Goal: Information Seeking & Learning: Check status

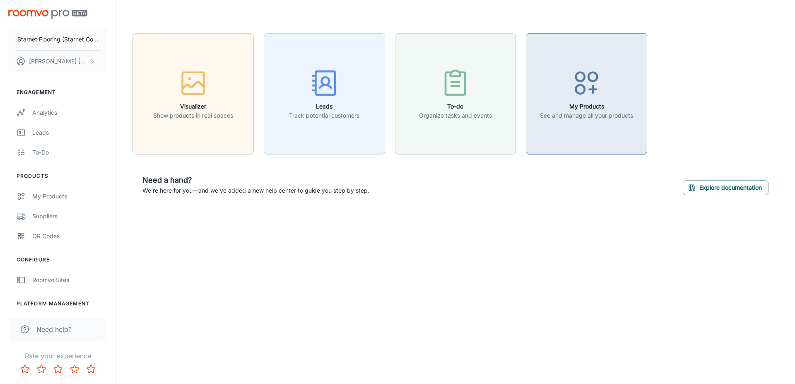
click at [570, 79] on div "button" at bounding box center [586, 84] width 93 height 34
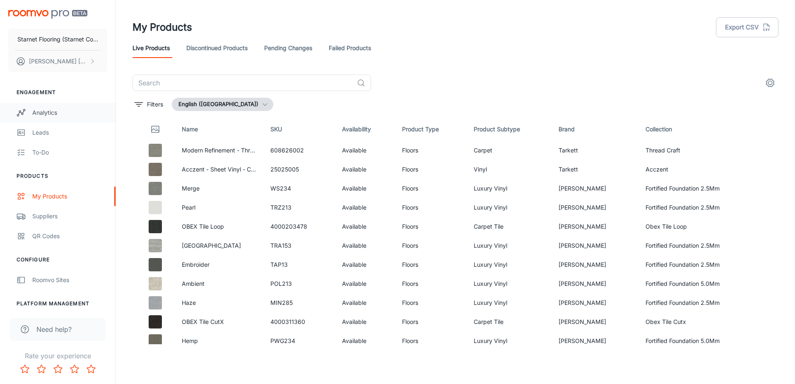
click at [34, 112] on div "Analytics" at bounding box center [69, 112] width 75 height 9
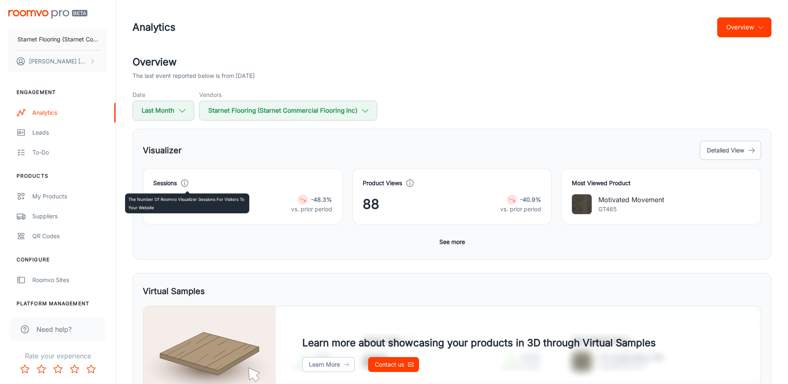
click at [186, 181] on icon at bounding box center [184, 182] width 9 height 9
click at [262, 207] on div "15 -48.3% vs. prior period" at bounding box center [242, 204] width 179 height 20
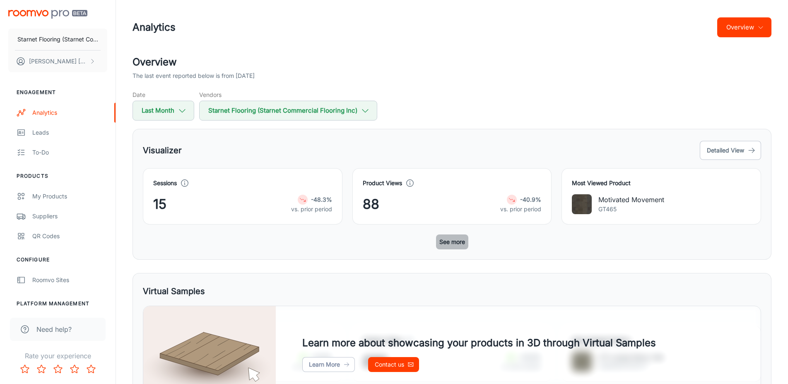
click at [449, 243] on button "See more" at bounding box center [452, 241] width 32 height 15
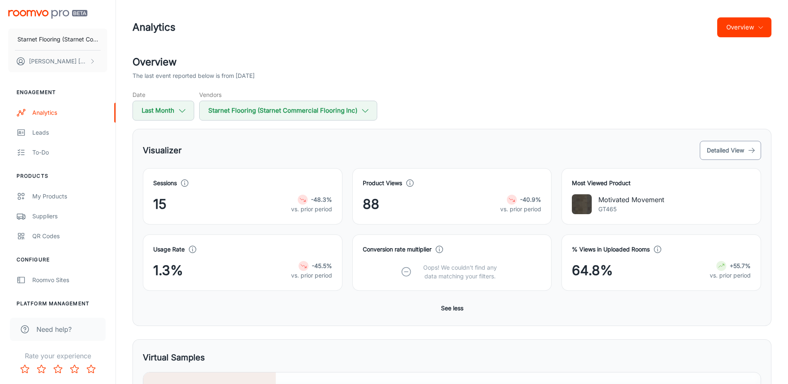
click at [743, 150] on button "Detailed View" at bounding box center [729, 150] width 61 height 19
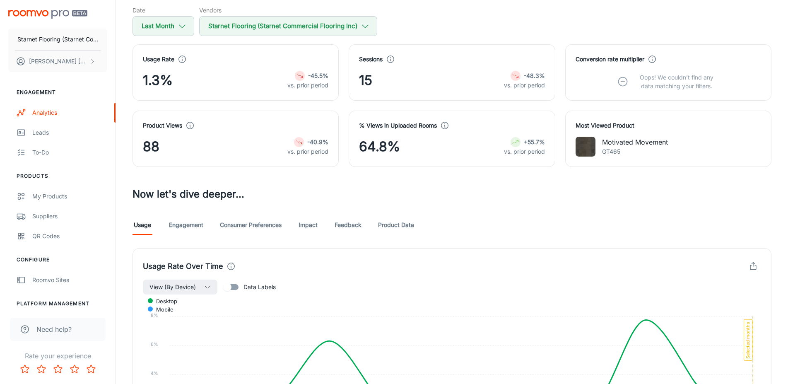
scroll to position [127, 0]
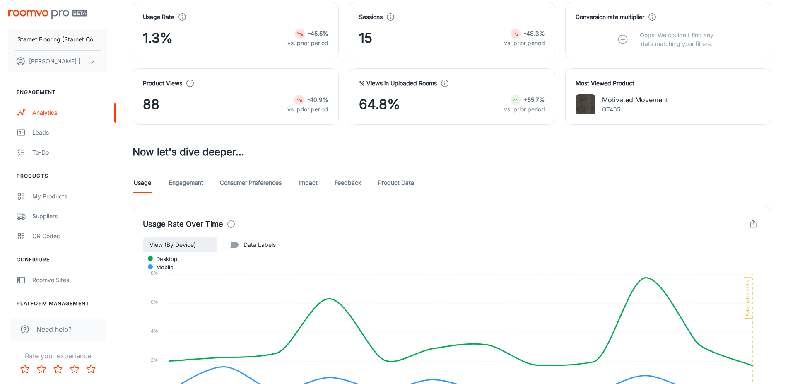
click at [189, 184] on link "Engagement" at bounding box center [186, 183] width 34 height 20
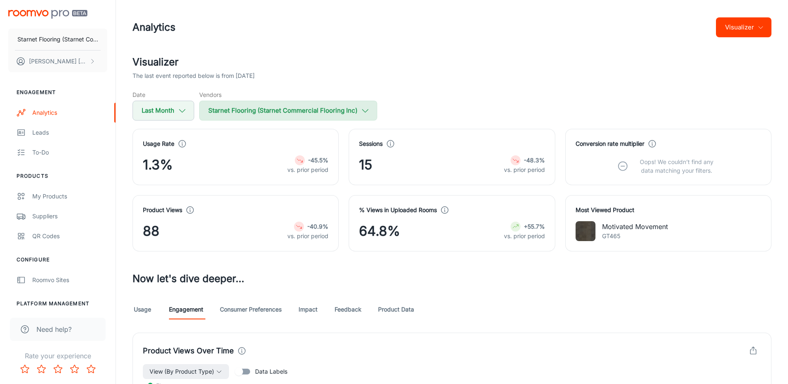
click at [370, 109] on icon "button" at bounding box center [364, 110] width 9 height 9
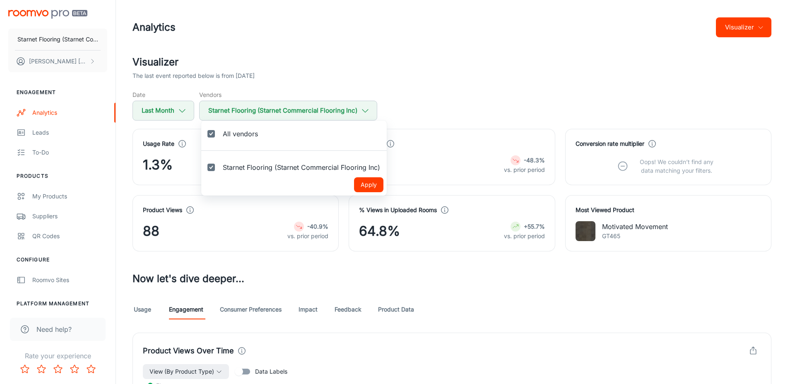
click at [249, 133] on span "All vendors" at bounding box center [240, 134] width 35 height 10
click at [219, 133] on input "All vendors" at bounding box center [211, 133] width 17 height 17
checkbox input "false"
click at [230, 132] on span "All vendors" at bounding box center [240, 134] width 35 height 10
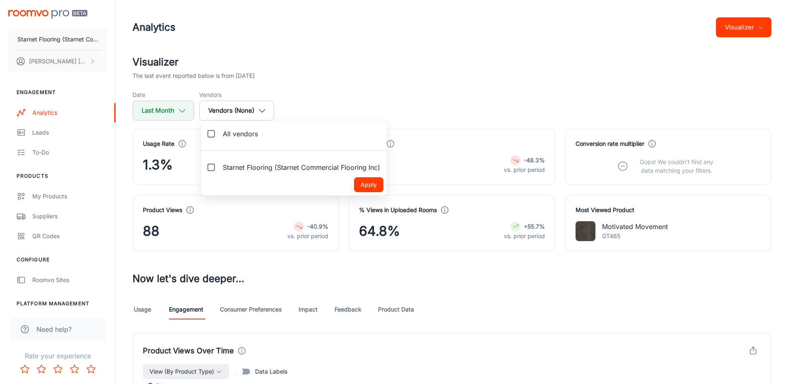
click at [219, 132] on input "All vendors" at bounding box center [211, 133] width 17 height 17
click at [214, 132] on input "All vendors" at bounding box center [211, 133] width 17 height 17
click at [209, 135] on input "All vendors" at bounding box center [211, 133] width 17 height 17
checkbox input "true"
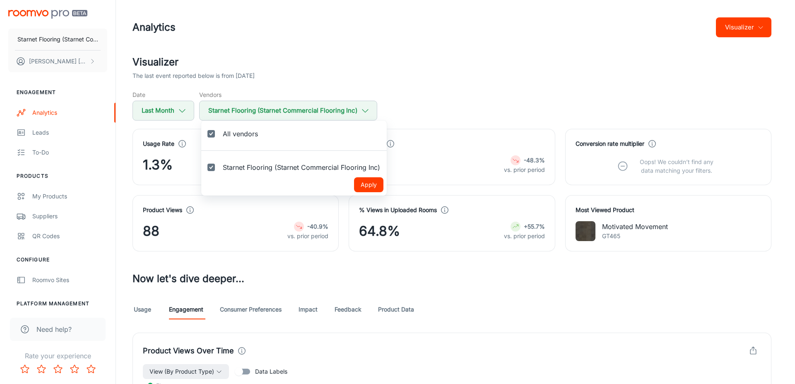
click at [361, 181] on button "Apply" at bounding box center [368, 184] width 29 height 15
